Goal: Download file/media

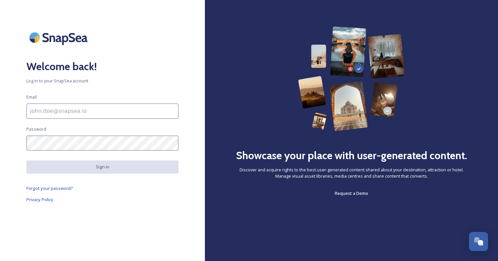
type input "[PERSON_NAME][EMAIL_ADDRESS][PERSON_NAME][DOMAIN_NAME]"
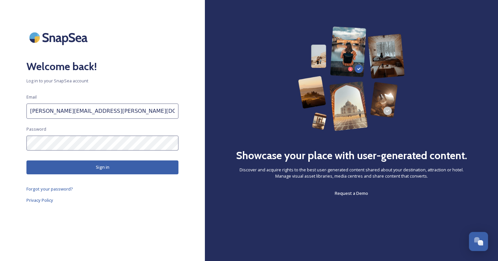
click at [107, 165] on button "Sign in" at bounding box center [102, 167] width 152 height 14
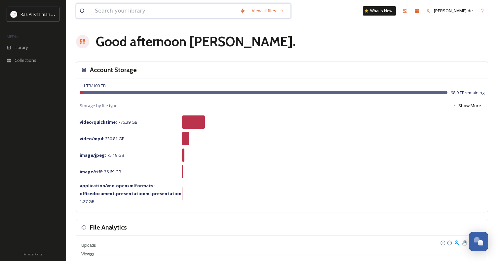
click at [222, 15] on input at bounding box center [164, 11] width 145 height 15
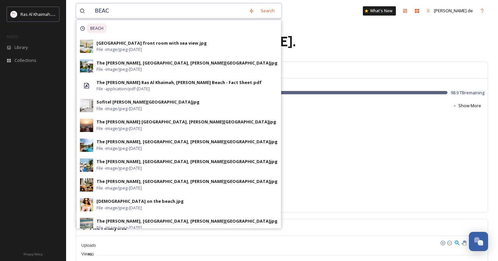
type input "BEACH"
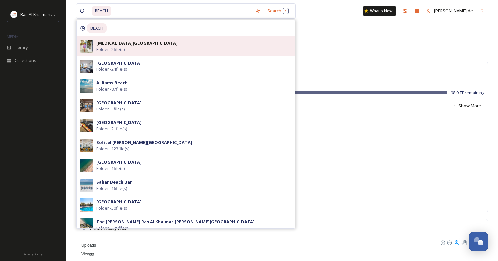
click at [147, 47] on div "[MEDICAL_DATA] Beach Folder - 2 file(s)" at bounding box center [193, 46] width 195 height 13
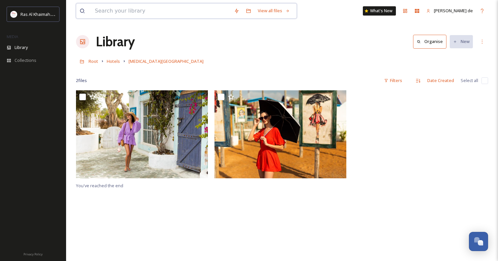
click at [146, 14] on input at bounding box center [161, 11] width 139 height 15
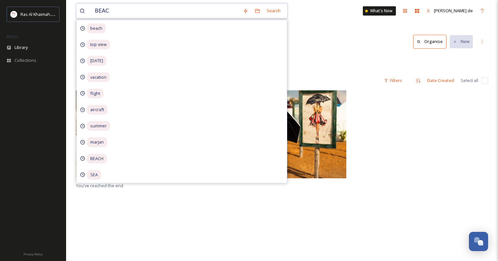
type input "BEACH"
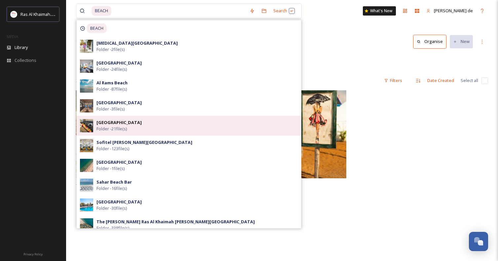
click at [165, 125] on div "[GEOGRAPHIC_DATA] Folder - 21 file(s)" at bounding box center [196, 125] width 201 height 13
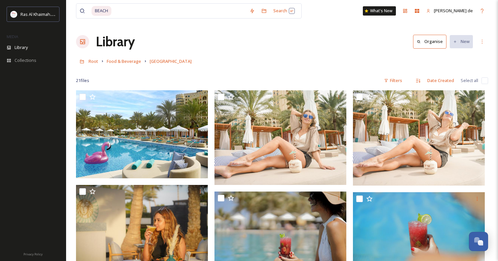
click at [334, 66] on div "Root Food & Beverage [GEOGRAPHIC_DATA]" at bounding box center [282, 61] width 412 height 13
click at [123, 10] on input at bounding box center [179, 11] width 134 height 15
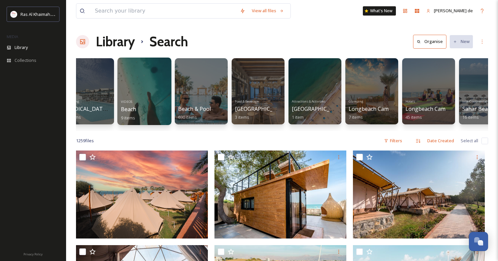
scroll to position [0, 245]
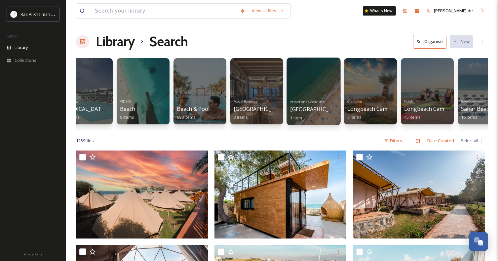
click at [315, 88] on div at bounding box center [313, 90] width 54 height 67
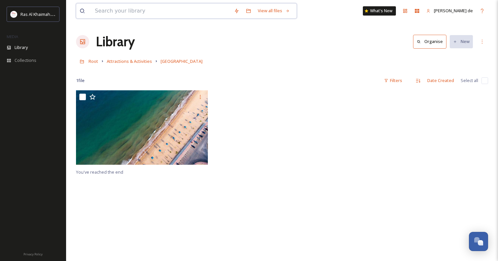
click at [186, 7] on input at bounding box center [161, 11] width 139 height 15
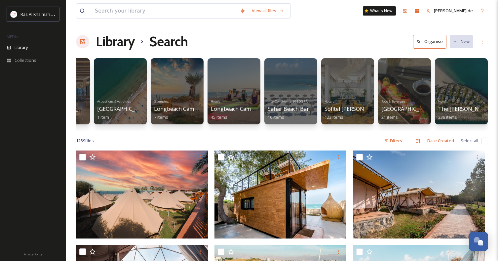
scroll to position [0, 438]
click at [456, 104] on div "Hotels The [PERSON_NAME] Ras Al Khaimah [PERSON_NAME][GEOGRAPHIC_DATA] 338 items" at bounding box center [461, 109] width 47 height 24
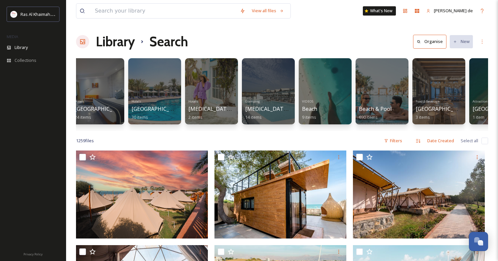
scroll to position [0, 60]
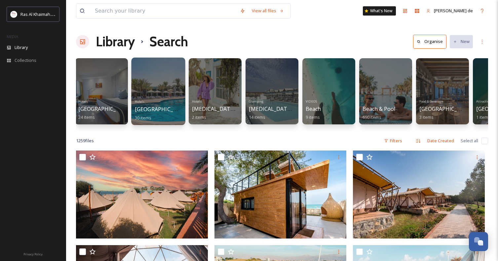
click at [173, 96] on div at bounding box center [158, 90] width 54 height 67
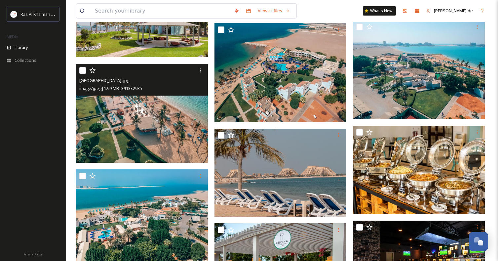
scroll to position [612, 0]
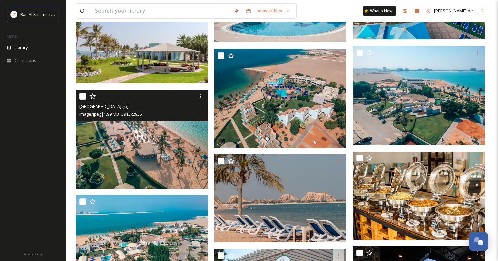
click at [164, 166] on img at bounding box center [142, 139] width 132 height 99
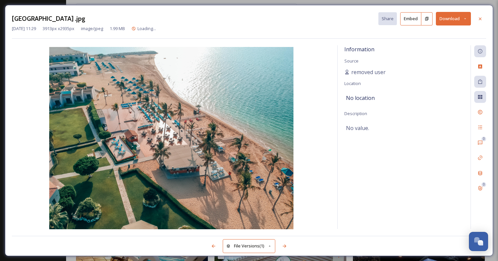
click at [445, 19] on button "Download" at bounding box center [453, 19] width 35 height 14
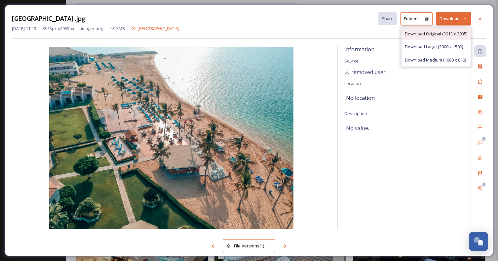
click at [421, 35] on span "Download Original (3913 x 2935)" at bounding box center [436, 34] width 62 height 6
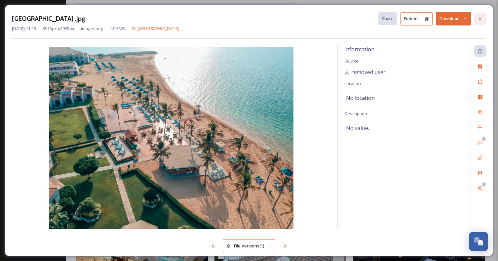
click at [478, 20] on icon at bounding box center [479, 18] width 5 height 5
